Goal: Obtain resource: Download file/media

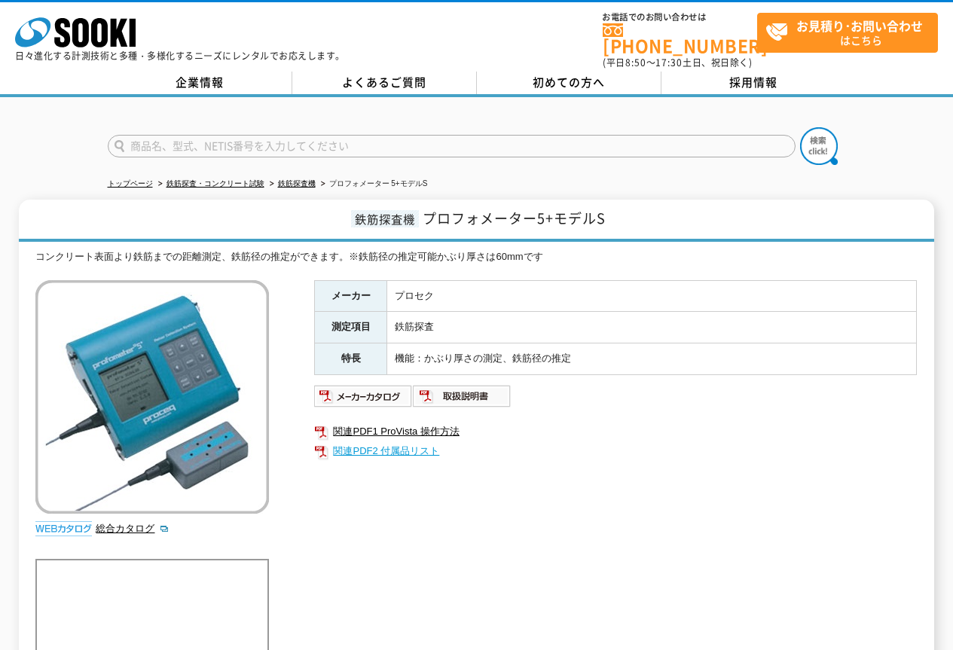
click at [631, 441] on link "関連PDF2 付属品リスト" at bounding box center [615, 451] width 603 height 20
click at [441, 389] on img at bounding box center [462, 396] width 99 height 24
click at [301, 179] on link "鉄筋探査機" at bounding box center [297, 183] width 38 height 8
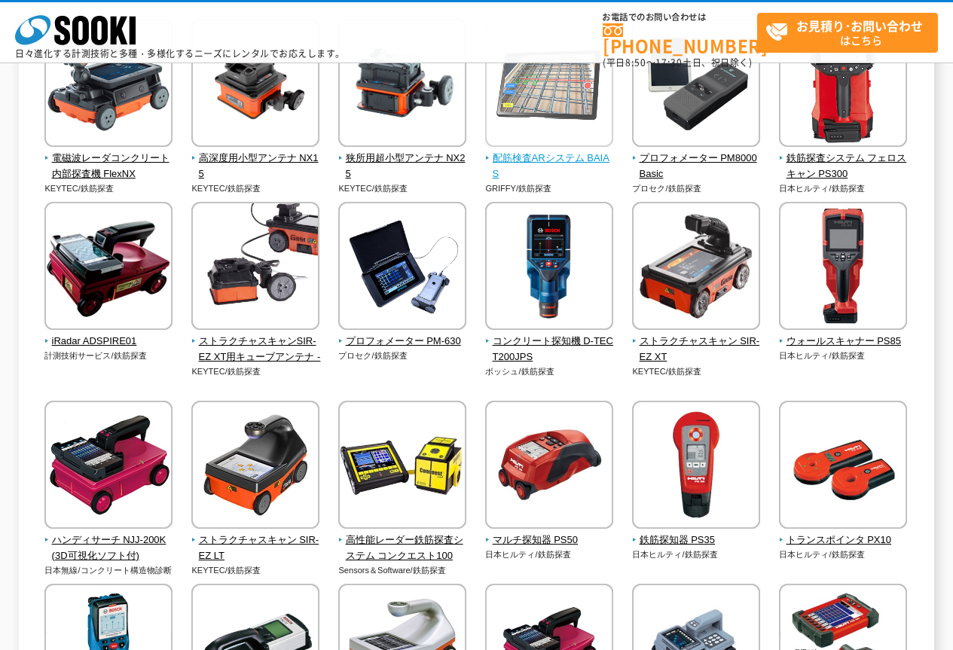
scroll to position [151, 0]
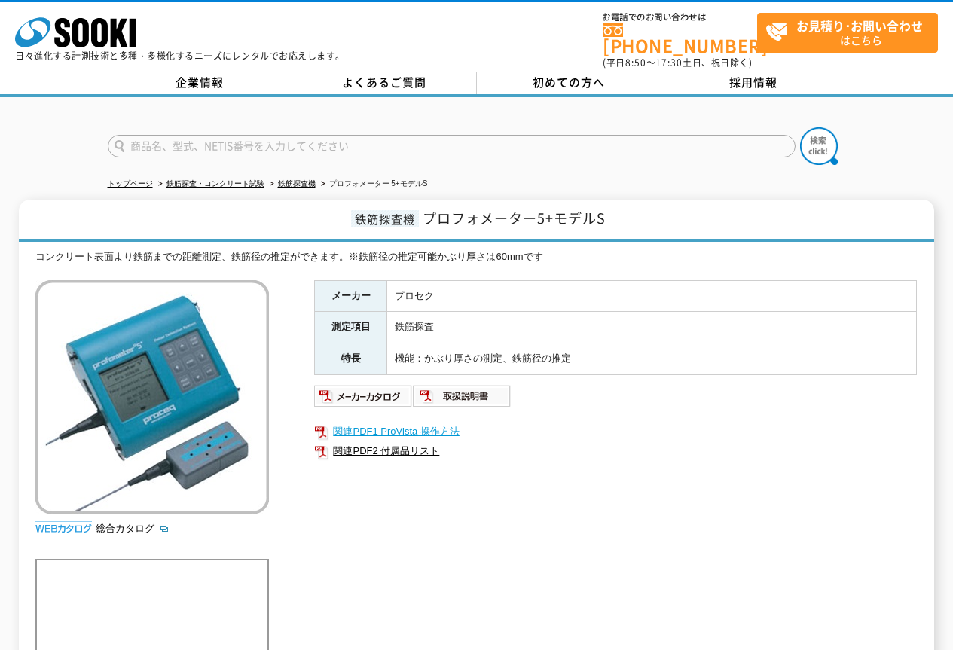
click at [450, 424] on link "関連PDF1 ProVista 操作方法" at bounding box center [615, 432] width 603 height 20
click at [654, 496] on div "メーカー プロセク 測定項目 鉄筋探査 特長 機能：かぶり厚さの測定、鉄筋径の推定 関連PDF1 ProVista 操作方法 関連PDF2 付属品リスト" at bounding box center [615, 442] width 603 height 324
click at [635, 481] on div "メーカー プロセク 測定項目 鉄筋探査 特長 機能：かぶり厚さの測定、鉄筋径の推定 関連PDF1 ProVista 操作方法 関連PDF2 付属品リスト" at bounding box center [615, 442] width 603 height 324
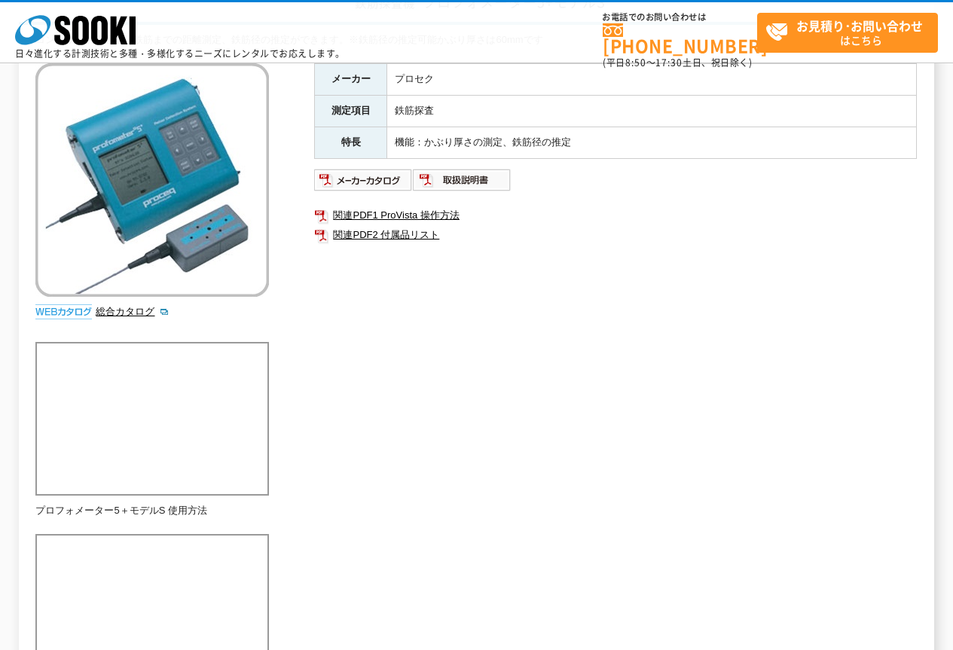
scroll to position [75, 0]
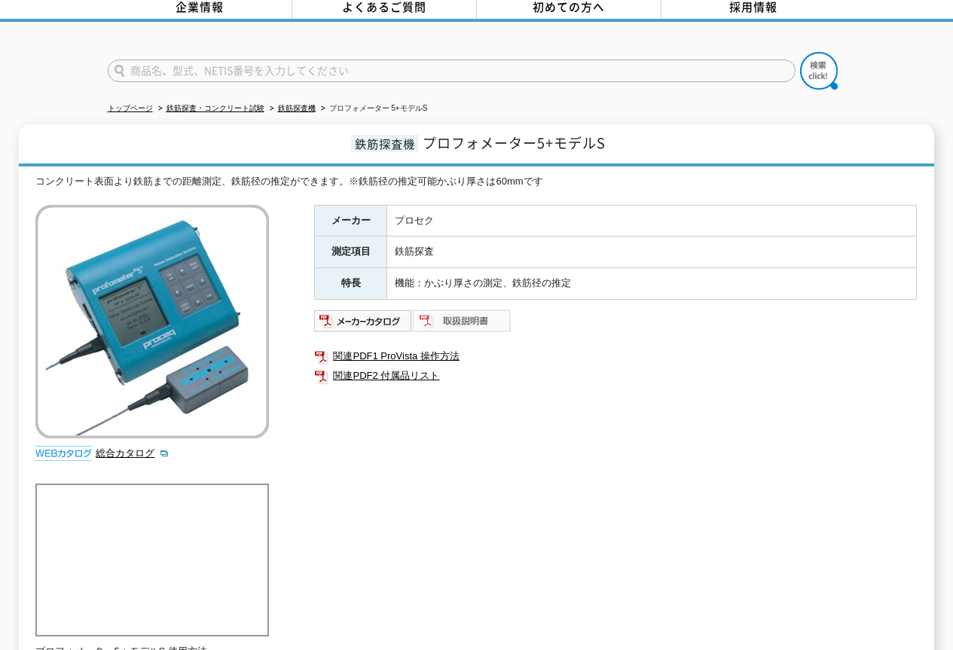
click at [449, 313] on img at bounding box center [462, 321] width 99 height 24
